Goal: Information Seeking & Learning: Learn about a topic

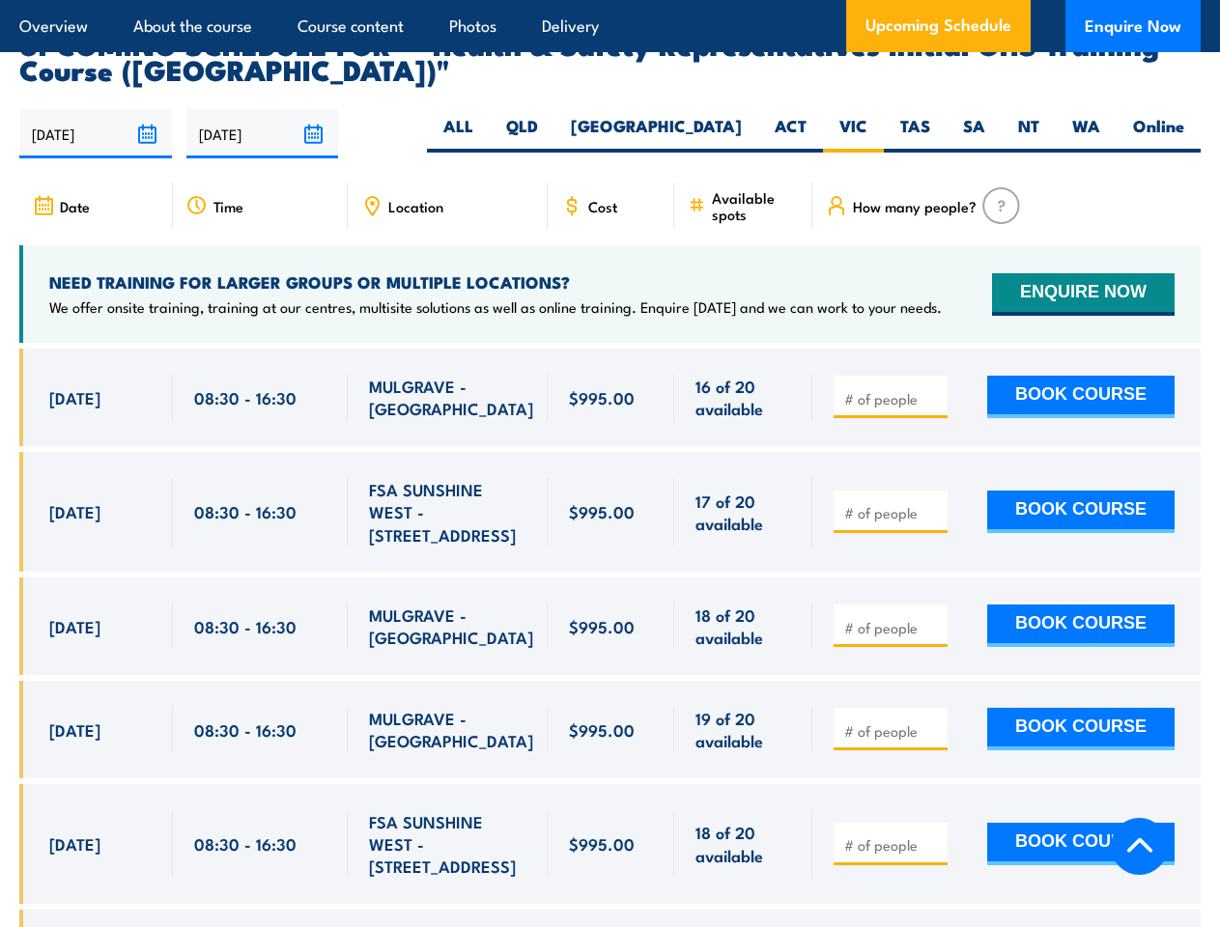
scroll to position [3407, 0]
click at [610, 0] on article "Overview About the course Course content Photos Delivery Upcoming Schedule Enqu…" at bounding box center [610, 26] width 1182 height 52
click at [96, 109] on input "[DATE]" at bounding box center [95, 133] width 153 height 49
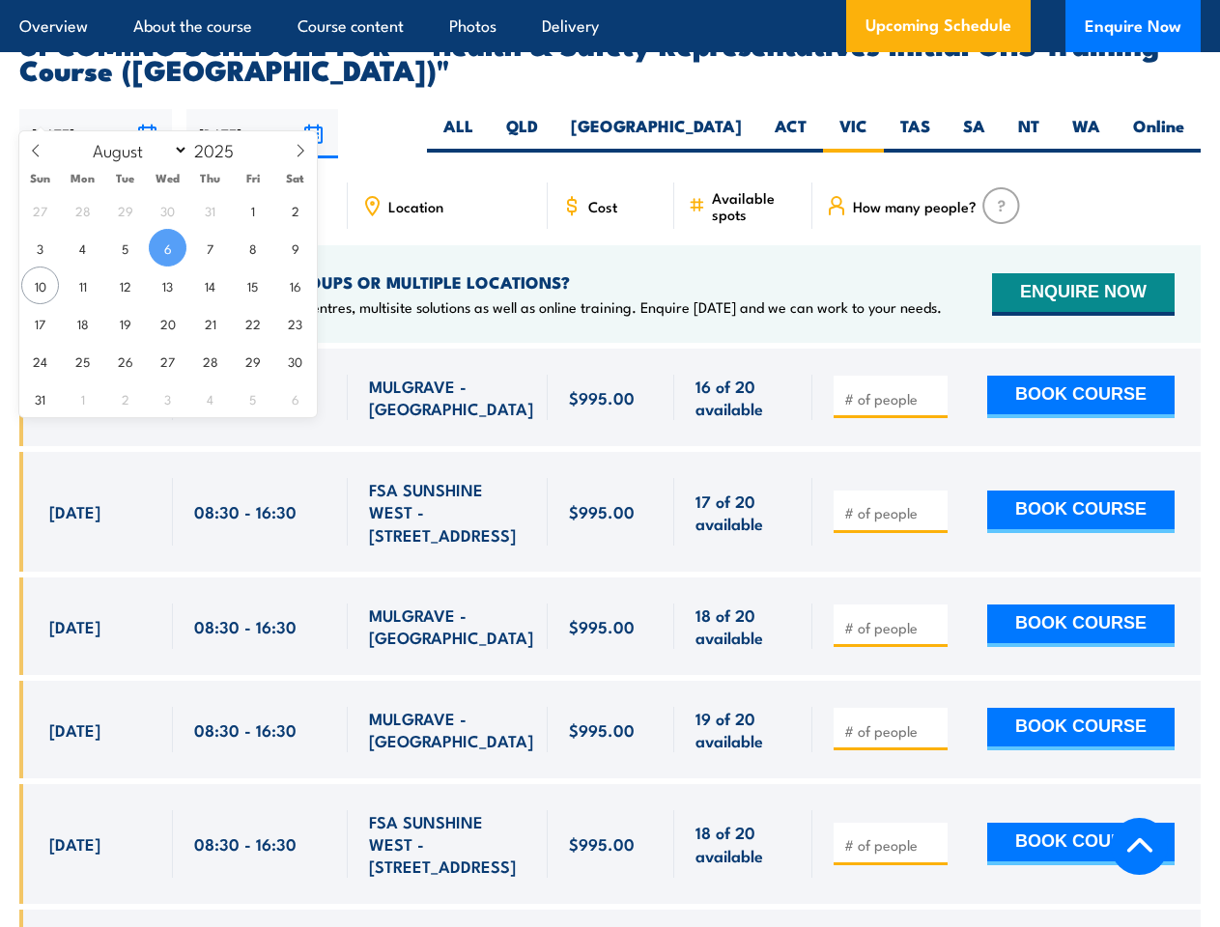
click at [263, 109] on input "[DATE]" at bounding box center [262, 133] width 153 height 49
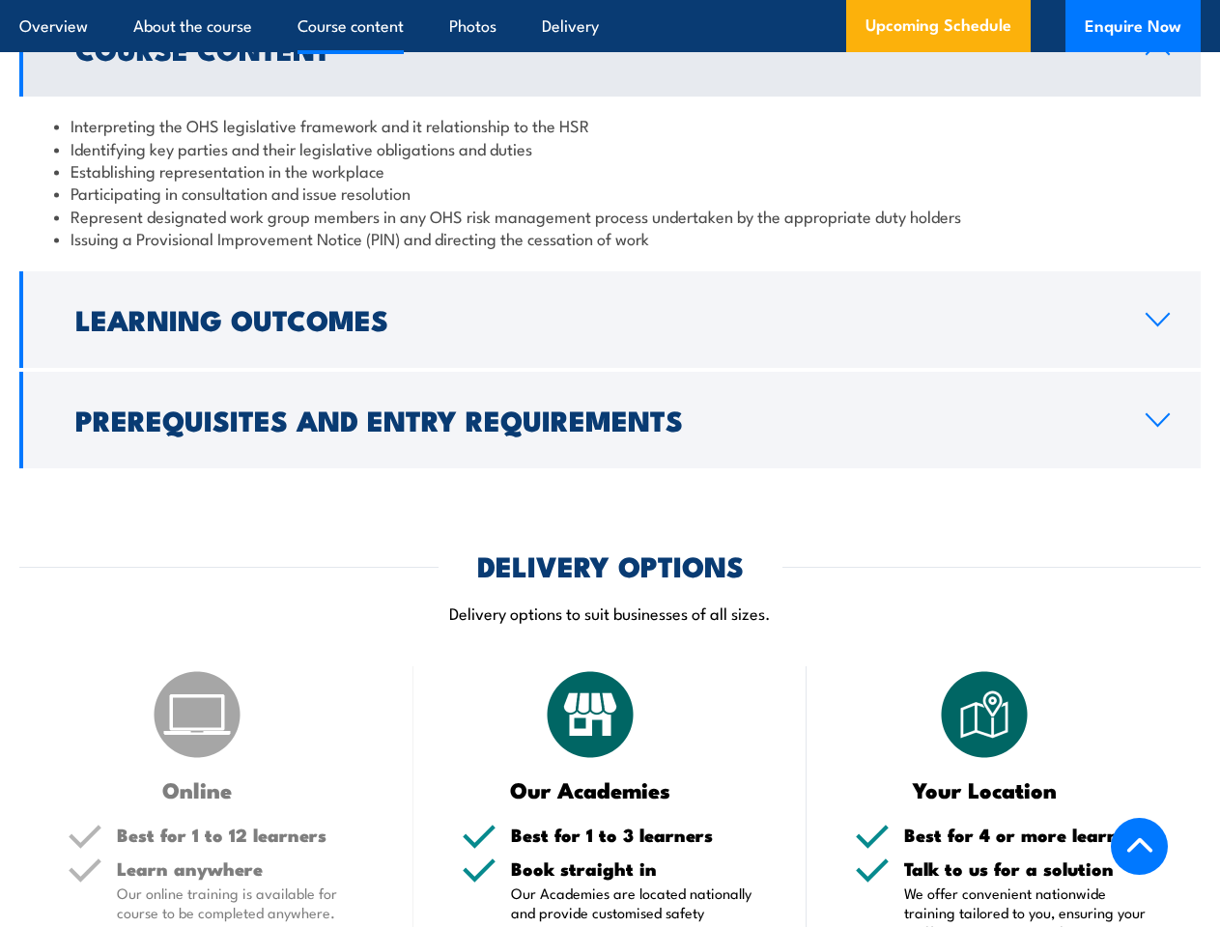
click at [610, 0] on article "Overview About the course Course content Photos Delivery Upcoming Schedule Enqu…" at bounding box center [610, 26] width 1182 height 52
click at [610, 320] on h2 "Learning Outcomes" at bounding box center [595, 318] width 1040 height 25
